Goal: Task Accomplishment & Management: Manage account settings

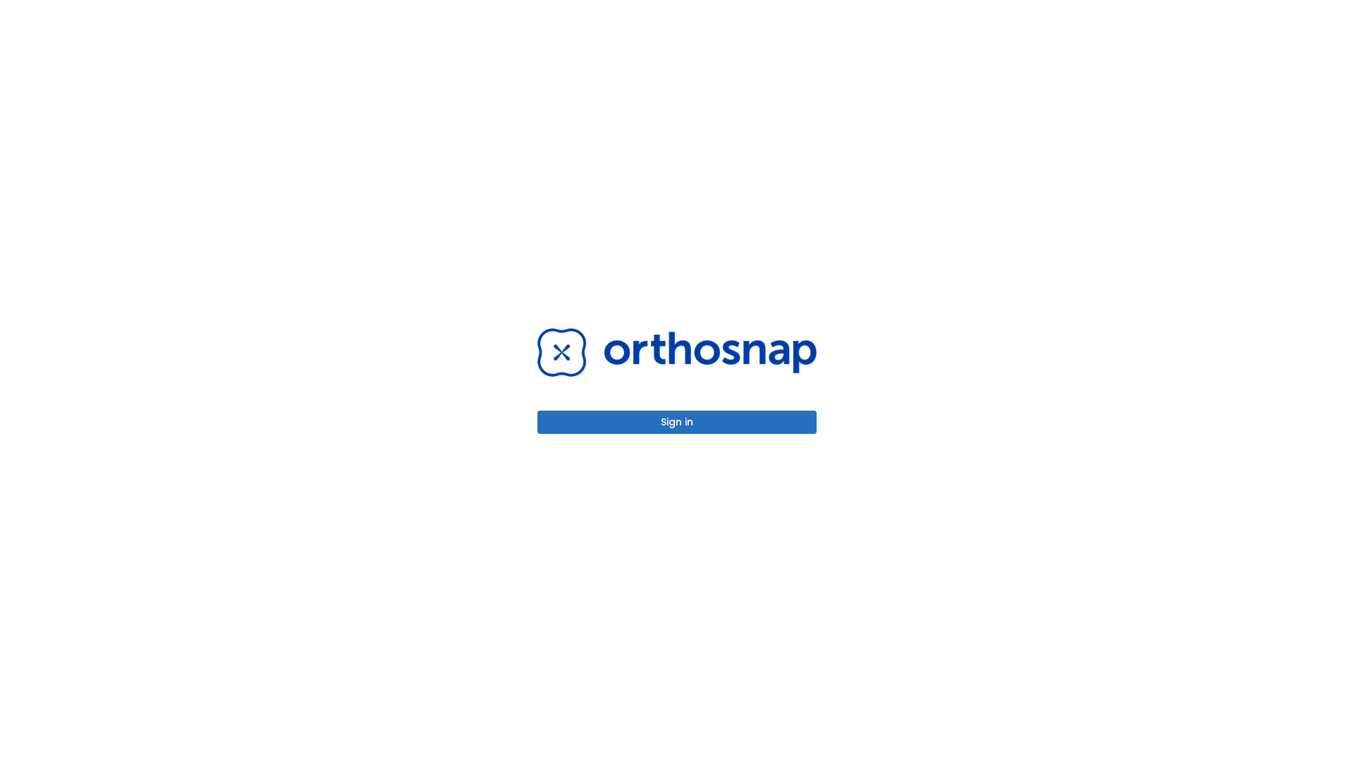
click at [677, 422] on button "Sign in" at bounding box center [677, 422] width 279 height 23
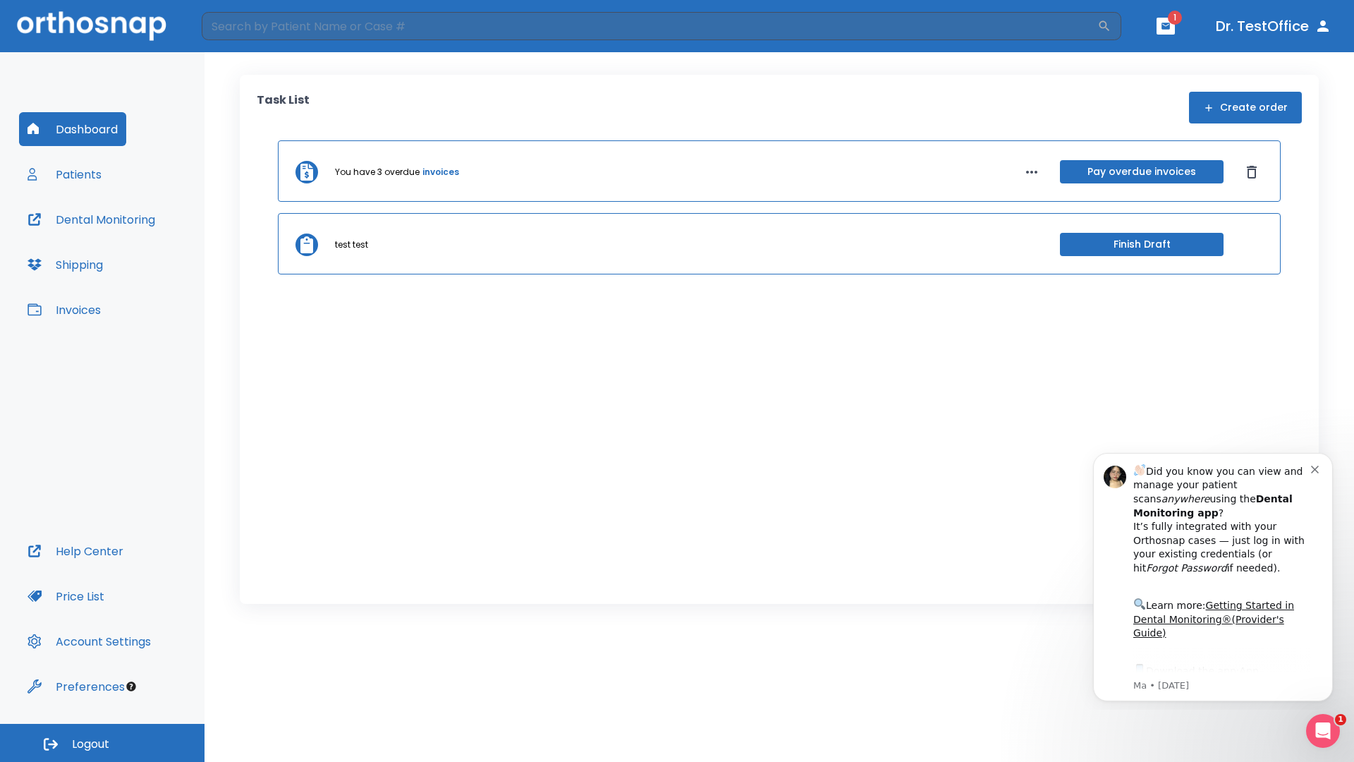
click at [102, 743] on span "Logout" at bounding box center [90, 744] width 37 height 16
